Goal: Information Seeking & Learning: Find specific fact

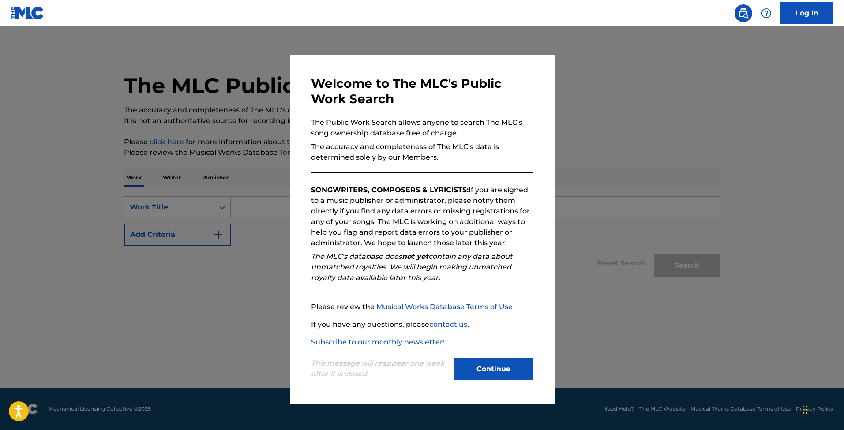
click at [508, 369] on button "Continue" at bounding box center [493, 369] width 79 height 22
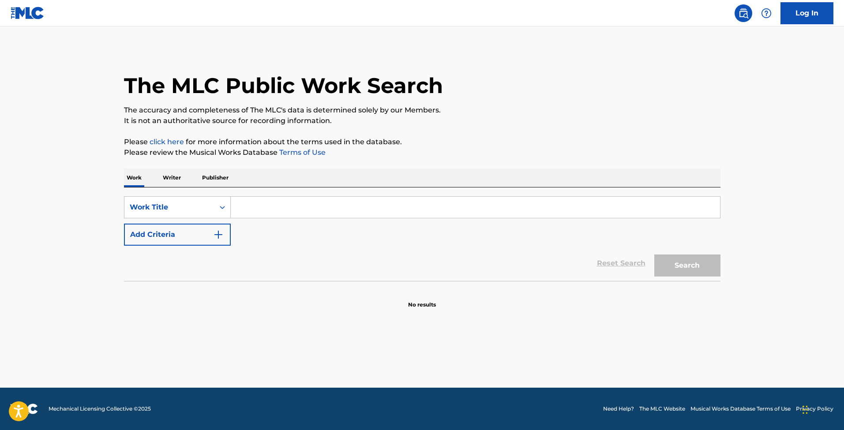
click at [170, 179] on p "Writer" at bounding box center [171, 178] width 23 height 19
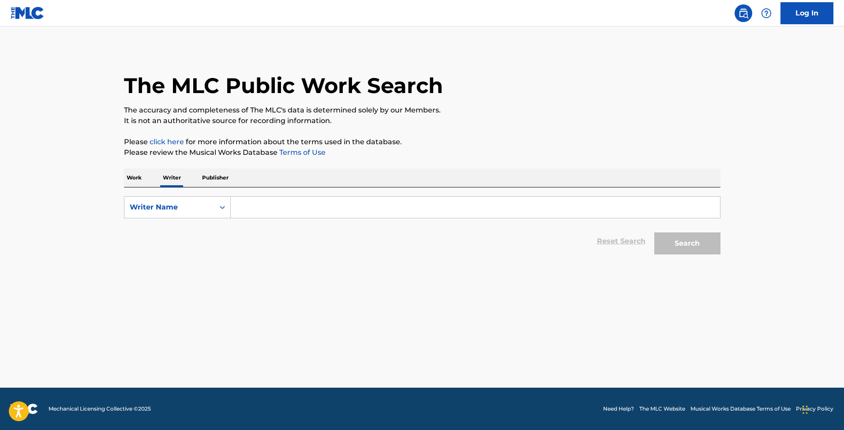
click at [289, 204] on input "Search Form" at bounding box center [475, 207] width 489 height 21
type input "[PERSON_NAME]"
click at [687, 244] on button "Search" at bounding box center [687, 243] width 66 height 22
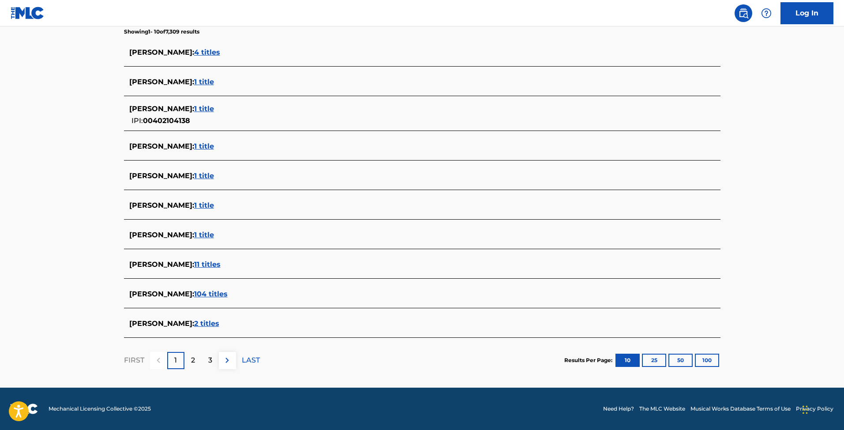
scroll to position [236, 0]
click at [203, 291] on span "104 titles" at bounding box center [211, 294] width 34 height 8
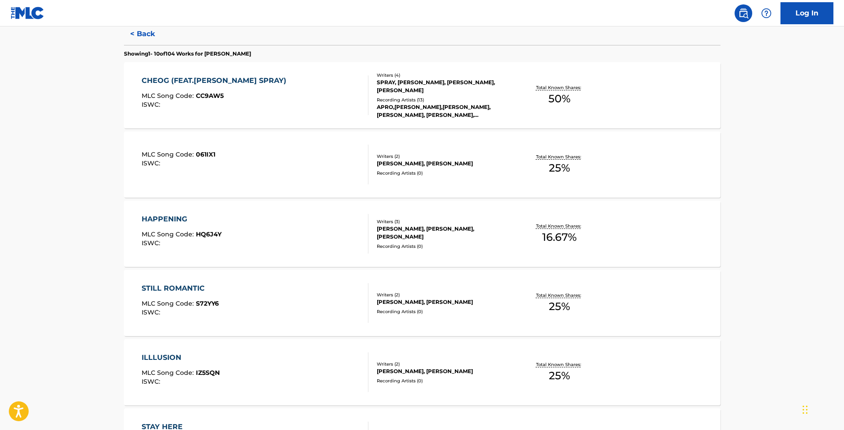
click at [237, 182] on div "MLC Song Code : 061IX1 ISWC :" at bounding box center [255, 165] width 227 height 40
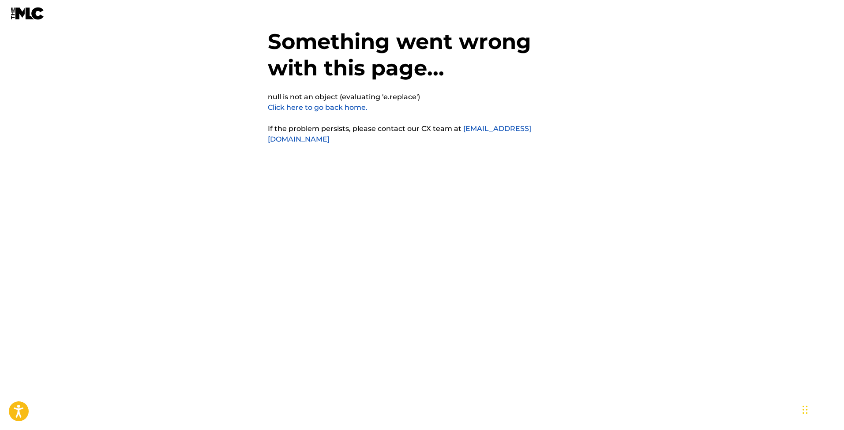
scroll to position [22, 0]
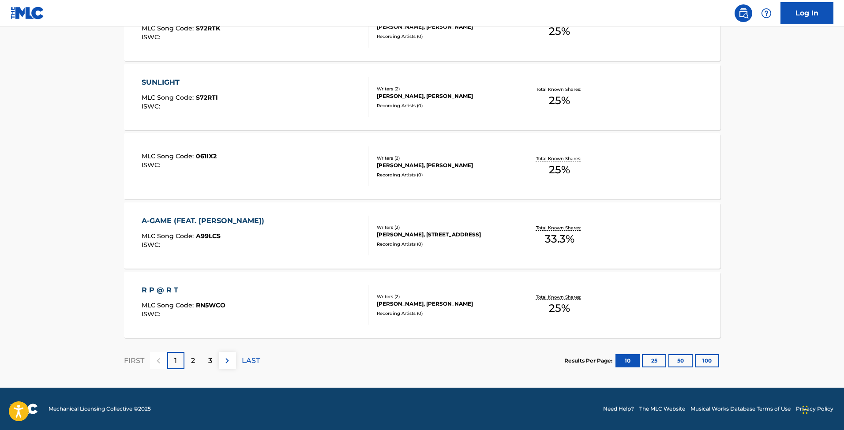
scroll to position [650, 0]
click at [206, 229] on div "A-GAME (FEAT. [PERSON_NAME]) MLC Song Code : A99LCS ISWC :" at bounding box center [205, 236] width 127 height 40
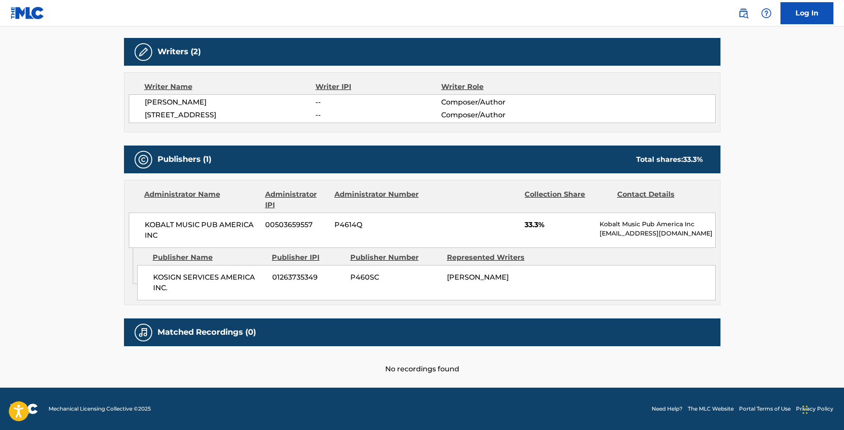
scroll to position [271, 0]
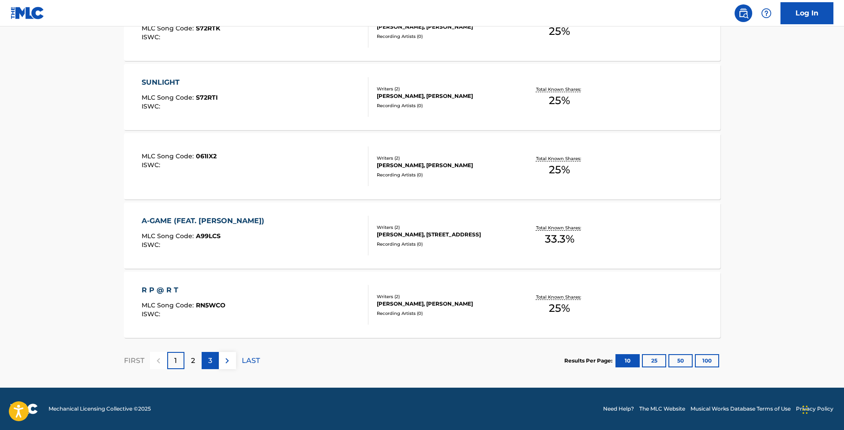
scroll to position [650, 0]
click at [194, 360] on p "2" at bounding box center [193, 361] width 4 height 11
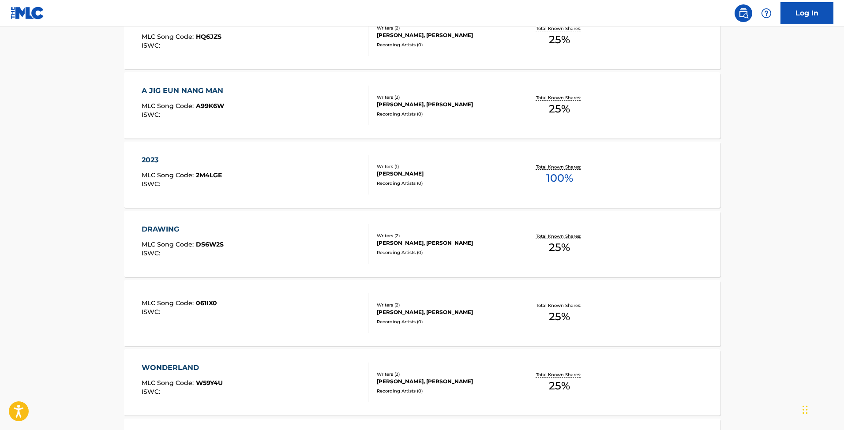
scroll to position [119, 0]
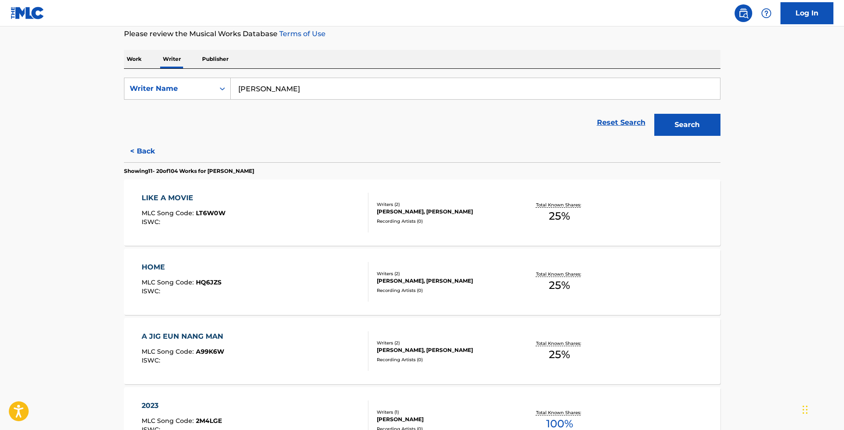
click at [204, 204] on div "LIKE A MOVIE MLC Song Code : LT6W0W ISWC :" at bounding box center [184, 213] width 84 height 40
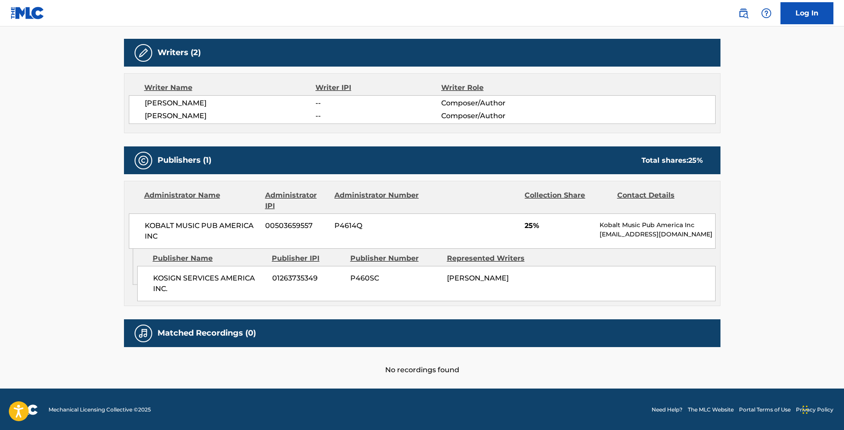
scroll to position [271, 0]
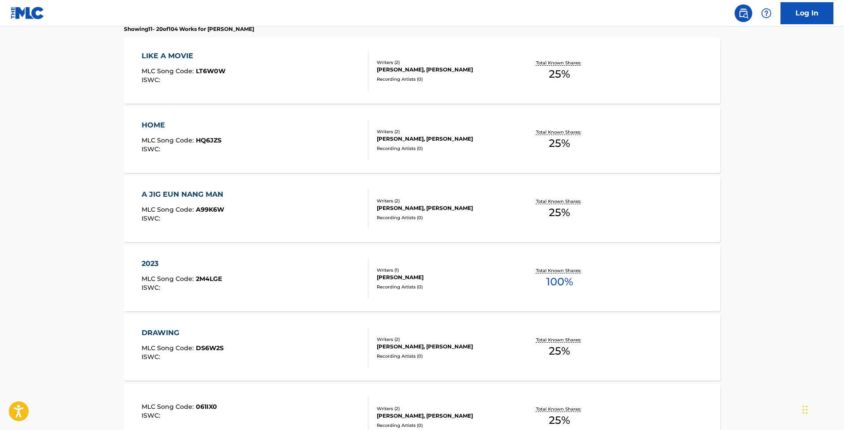
scroll to position [453, 0]
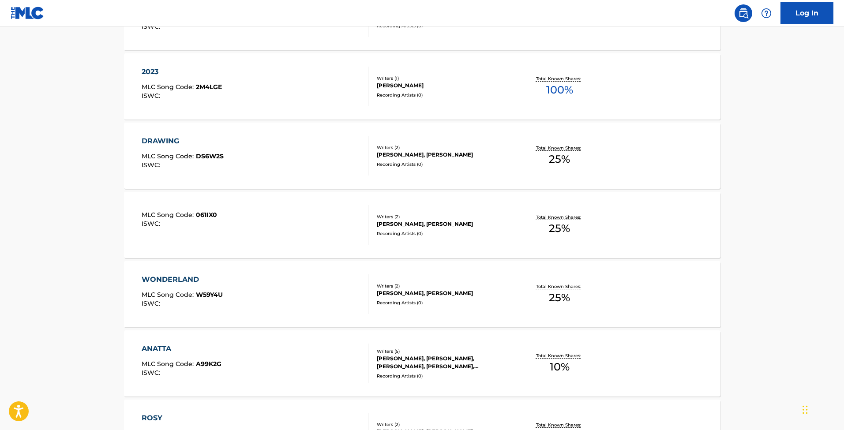
click at [159, 71] on div "2023" at bounding box center [182, 72] width 80 height 11
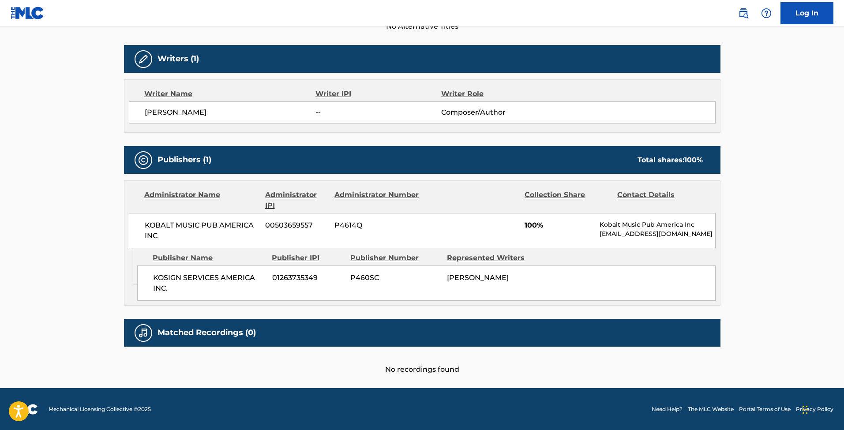
scroll to position [265, 0]
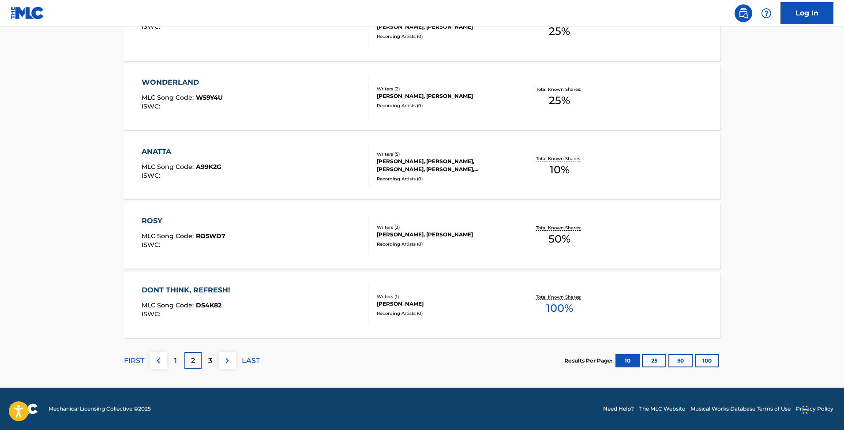
scroll to position [650, 0]
click at [166, 234] on span "MLC Song Code :" at bounding box center [169, 236] width 54 height 8
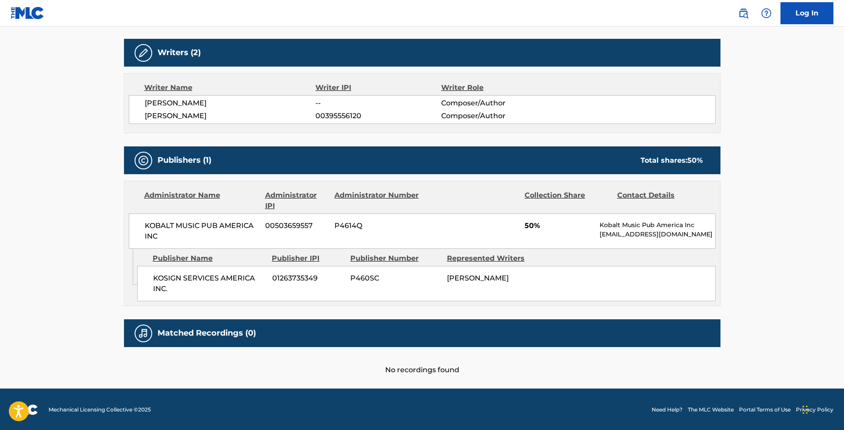
scroll to position [271, 0]
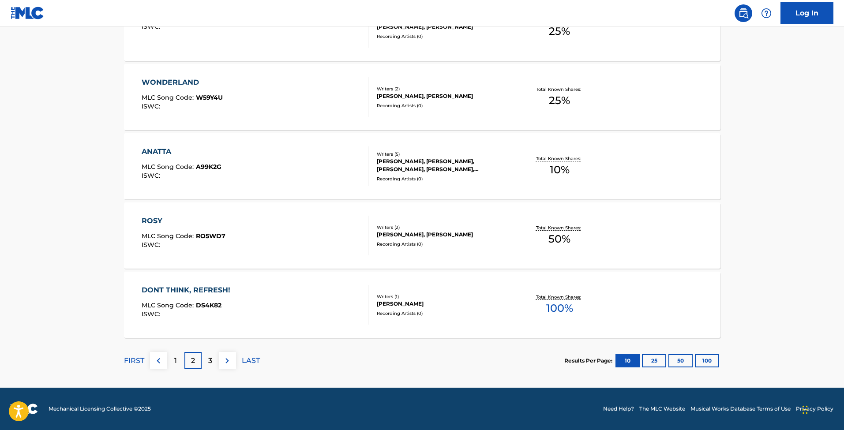
scroll to position [650, 0]
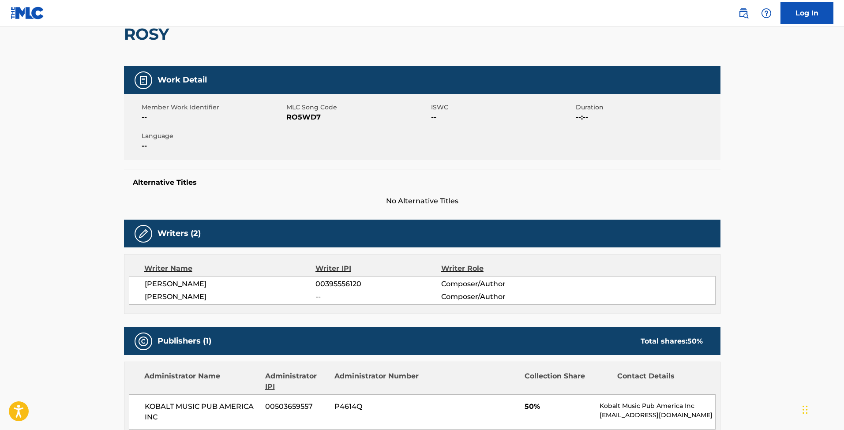
scroll to position [160, 0]
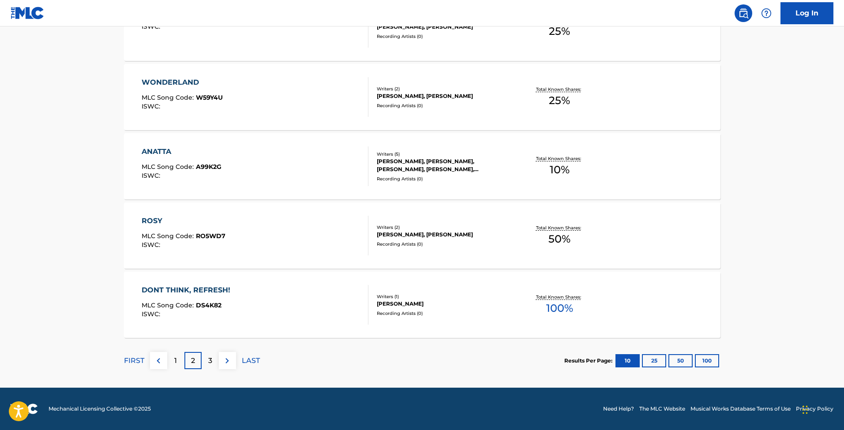
scroll to position [650, 0]
click at [213, 360] on div "3" at bounding box center [210, 360] width 17 height 17
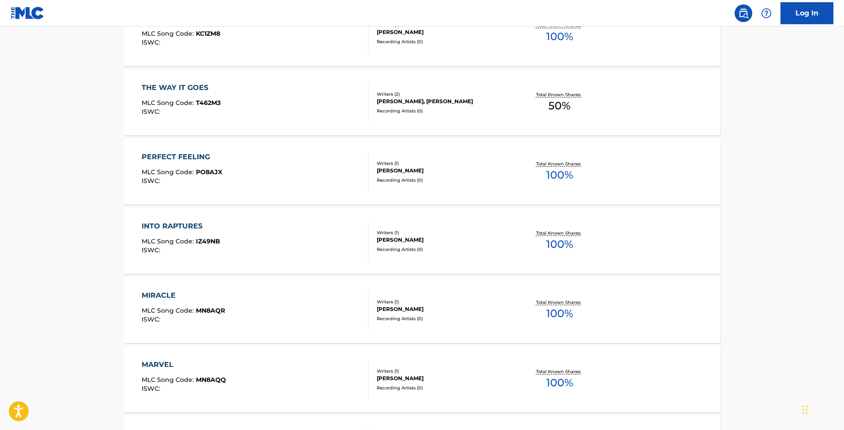
scroll to position [624, 0]
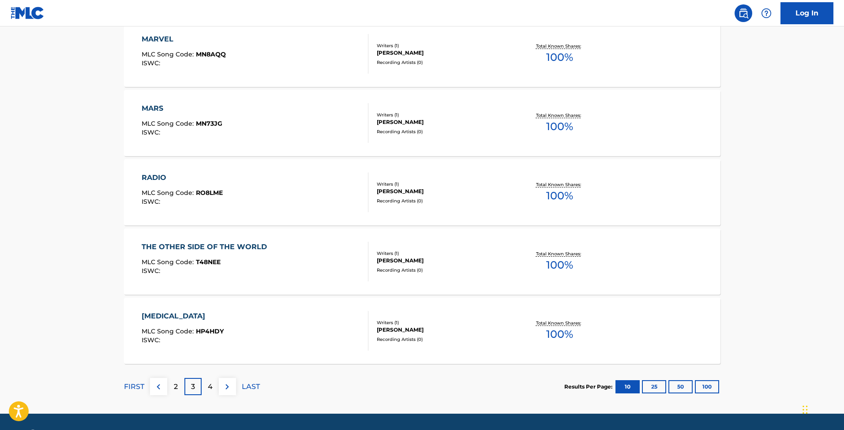
click at [183, 313] on div "[MEDICAL_DATA]" at bounding box center [183, 316] width 82 height 11
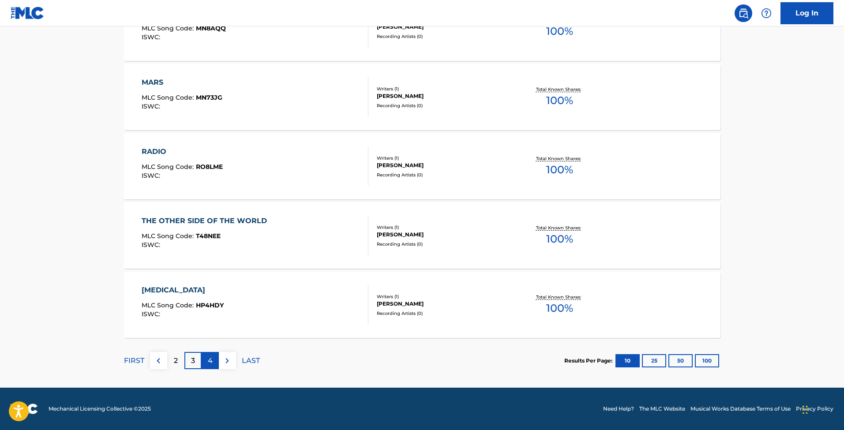
click at [212, 360] on div "4" at bounding box center [210, 360] width 17 height 17
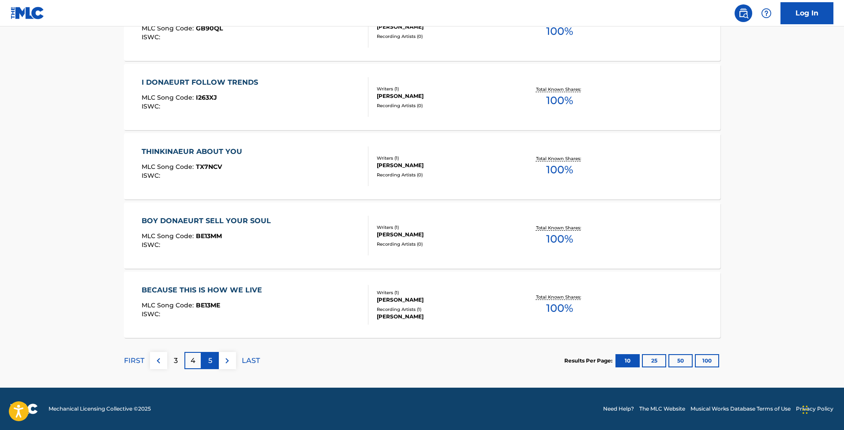
click at [214, 360] on div "5" at bounding box center [210, 360] width 17 height 17
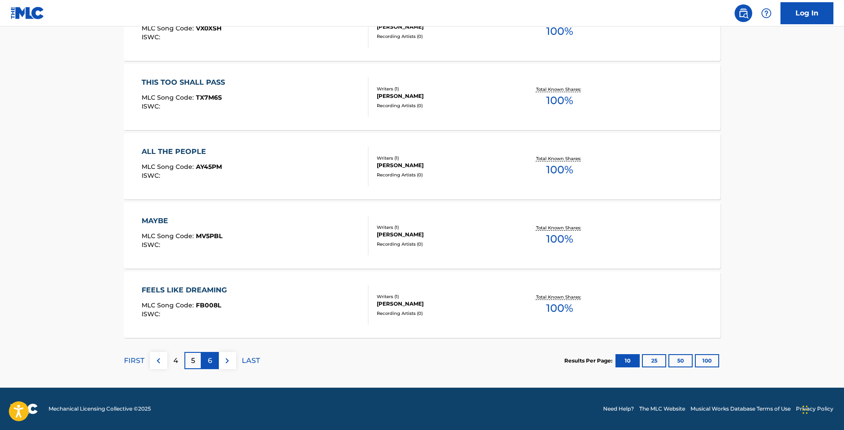
click at [210, 360] on p "6" at bounding box center [210, 361] width 4 height 11
click at [211, 362] on p "7" at bounding box center [210, 361] width 4 height 11
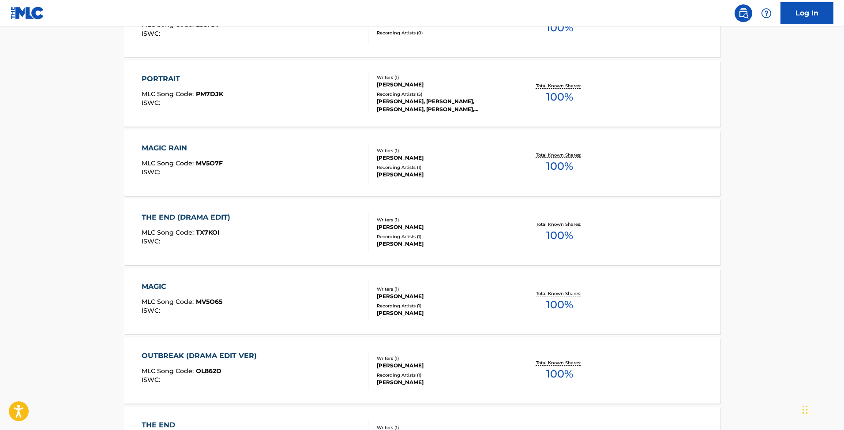
click at [158, 83] on div "PORTRAIT" at bounding box center [183, 79] width 82 height 11
